Goal: Task Accomplishment & Management: Manage account settings

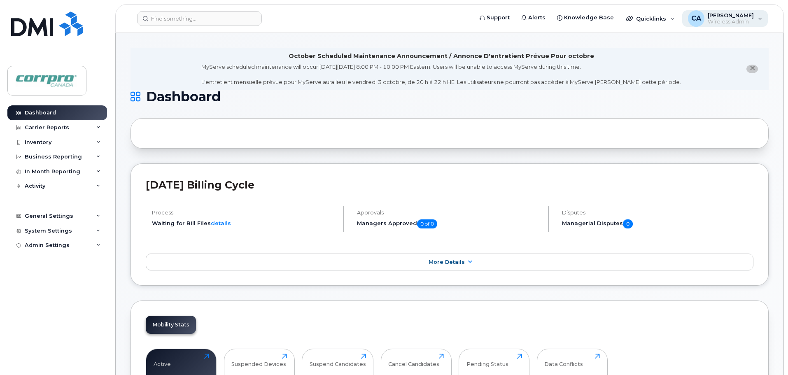
click at [745, 19] on span "Wireless Admin" at bounding box center [731, 22] width 46 height 7
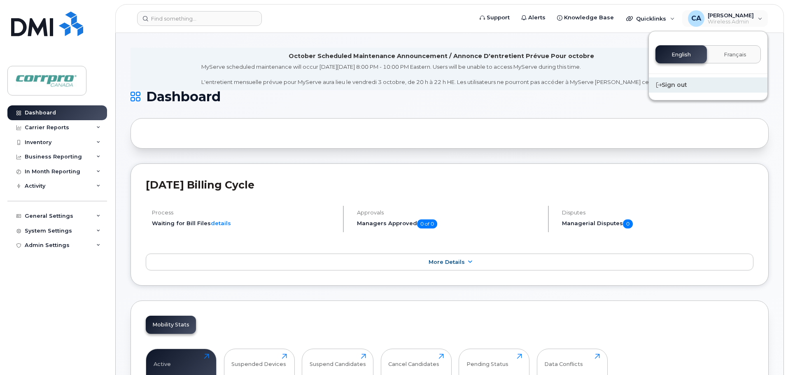
click at [682, 88] on div "Sign out" at bounding box center [708, 84] width 119 height 15
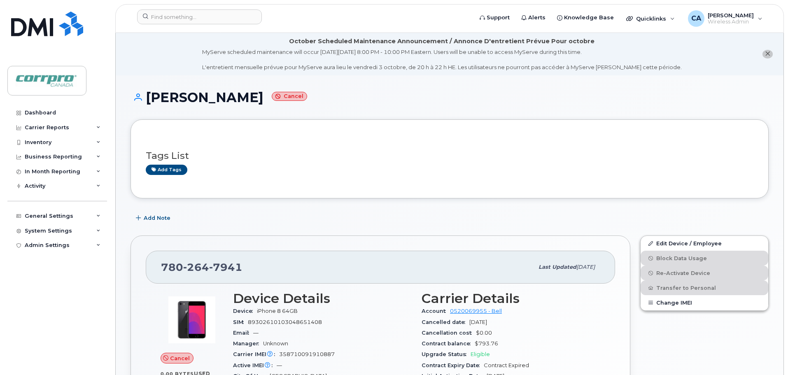
scroll to position [200, 0]
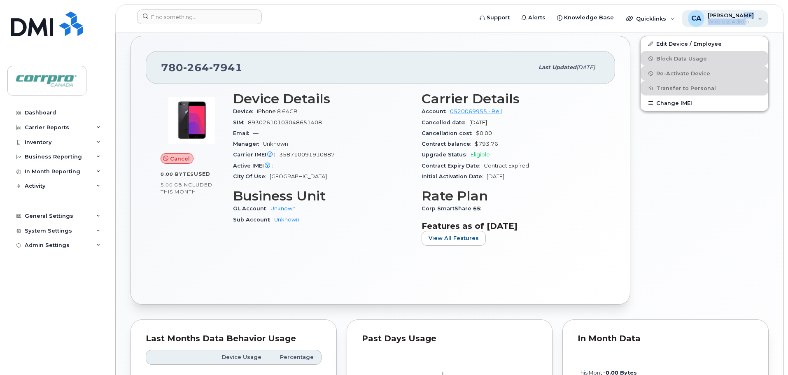
click at [750, 18] on div "Carl Agbay Wireless Admin" at bounding box center [729, 18] width 49 height 13
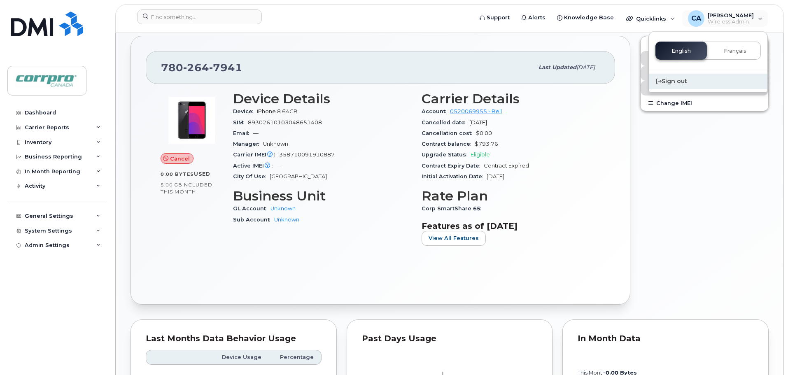
click at [683, 79] on div "Sign out" at bounding box center [708, 81] width 119 height 15
click at [670, 86] on div "Sign out" at bounding box center [708, 81] width 119 height 15
click at [671, 84] on div "Sign out" at bounding box center [708, 81] width 119 height 15
click at [677, 82] on div "Sign out" at bounding box center [708, 81] width 119 height 15
